Goal: Transaction & Acquisition: Download file/media

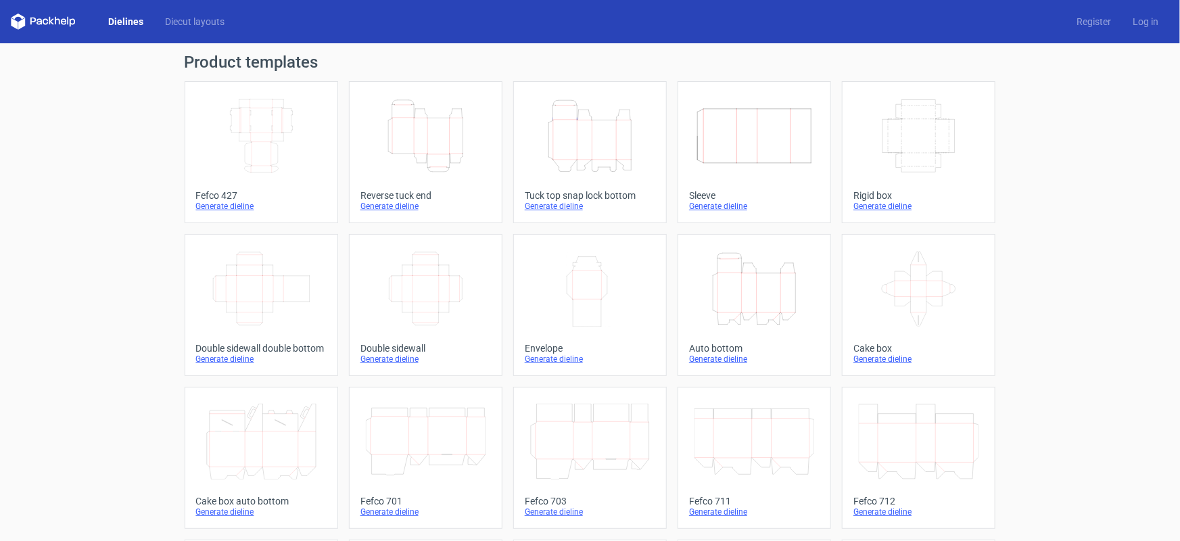
click at [284, 152] on icon "Width Depth Height" at bounding box center [262, 136] width 120 height 76
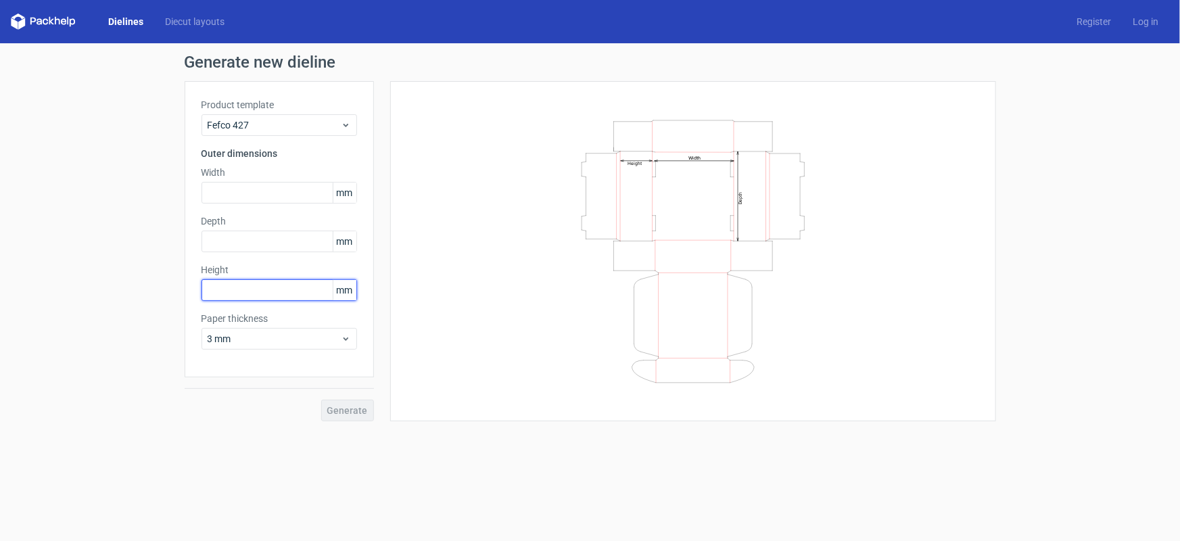
click at [274, 294] on input "text" at bounding box center [280, 290] width 156 height 22
type input "60"
click at [221, 193] on input "text" at bounding box center [280, 193] width 156 height 22
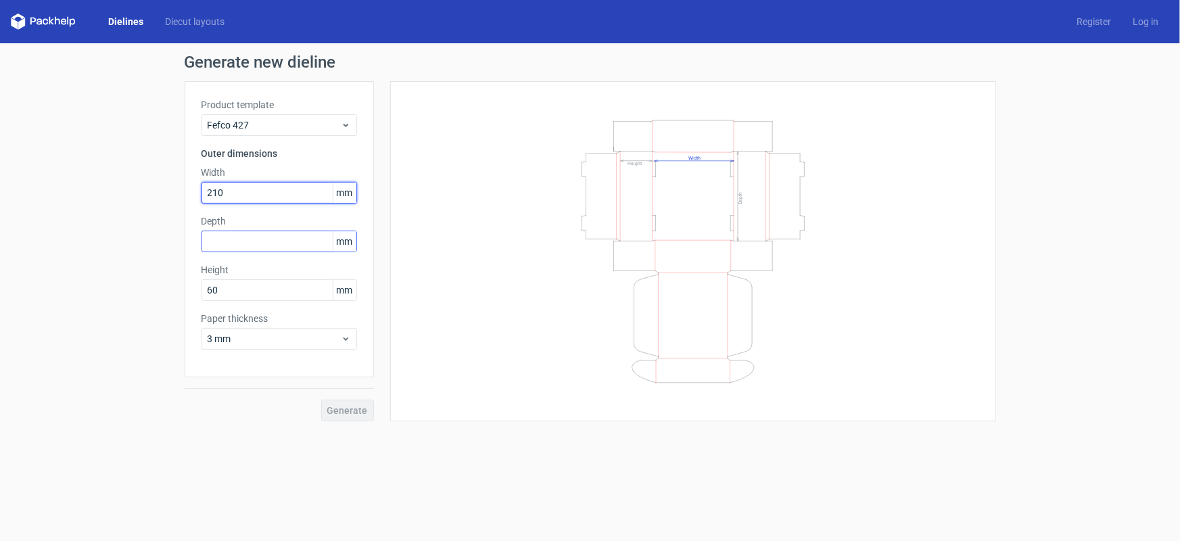
type input "210"
click at [299, 243] on input "text" at bounding box center [280, 242] width 156 height 22
type input "150"
click at [356, 413] on span "Generate" at bounding box center [347, 410] width 41 height 9
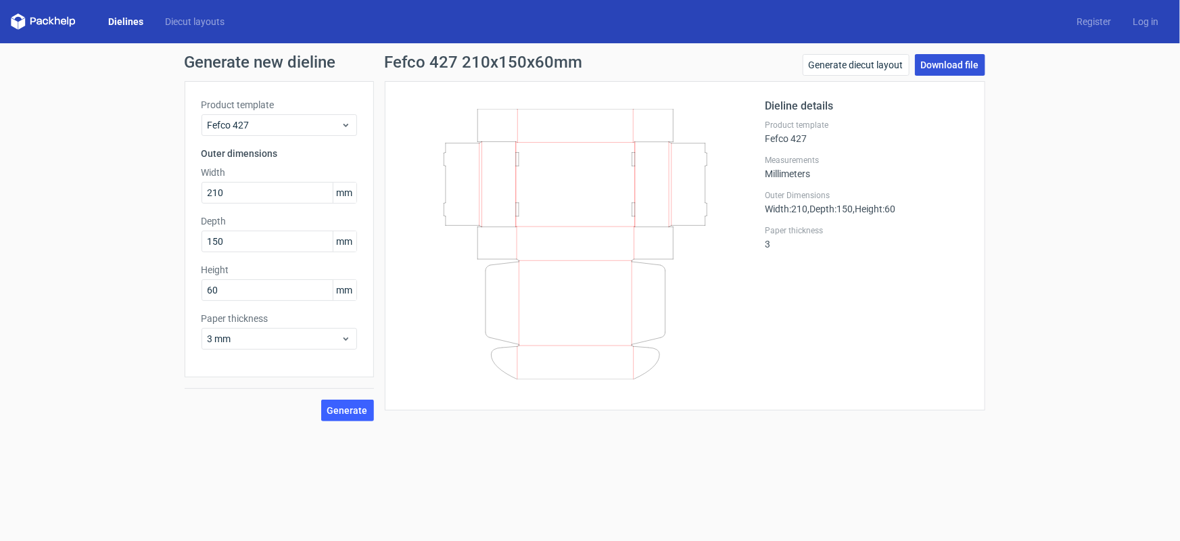
click at [950, 65] on link "Download file" at bounding box center [950, 65] width 70 height 22
click at [478, 504] on form "Generate new dieline Product template Fefco 427 Outer dimensions Width 210 mm D…" at bounding box center [590, 292] width 1180 height 498
